Goal: Find specific page/section: Find specific page/section

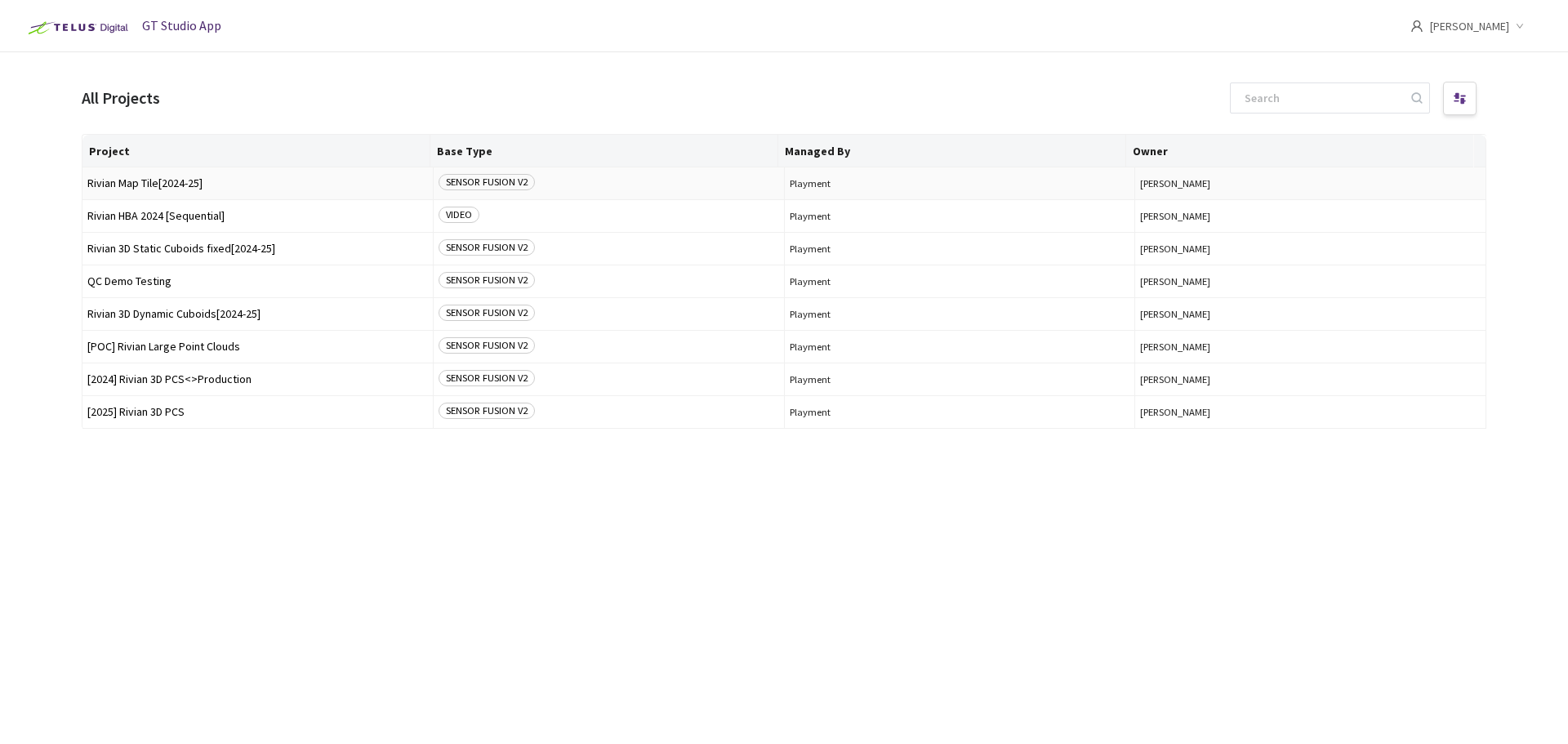
click at [239, 182] on span "Rivian Map Tile[2024-25]" at bounding box center [257, 183] width 340 height 12
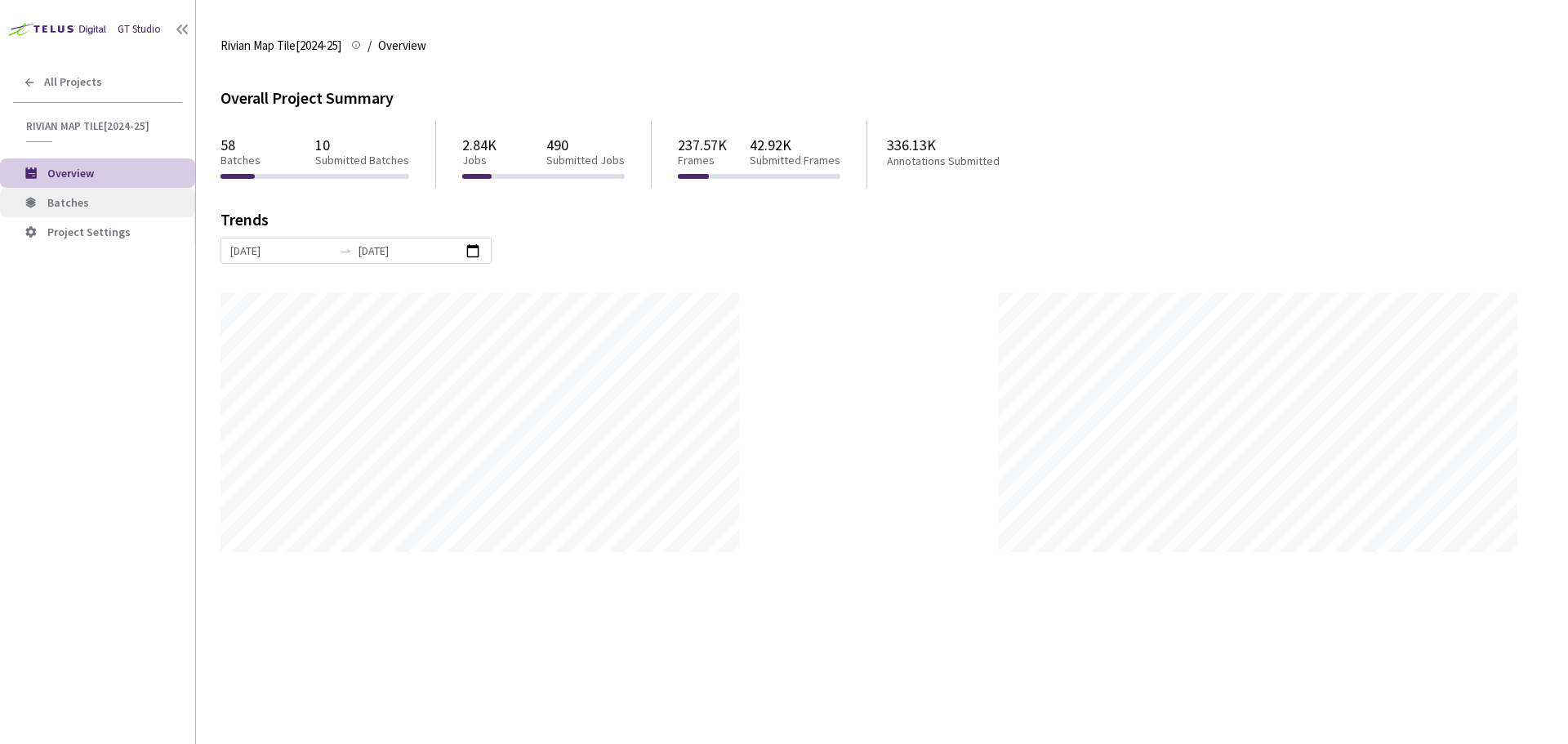
scroll to position [744, 1568]
